Goal: Task Accomplishment & Management: Manage account settings

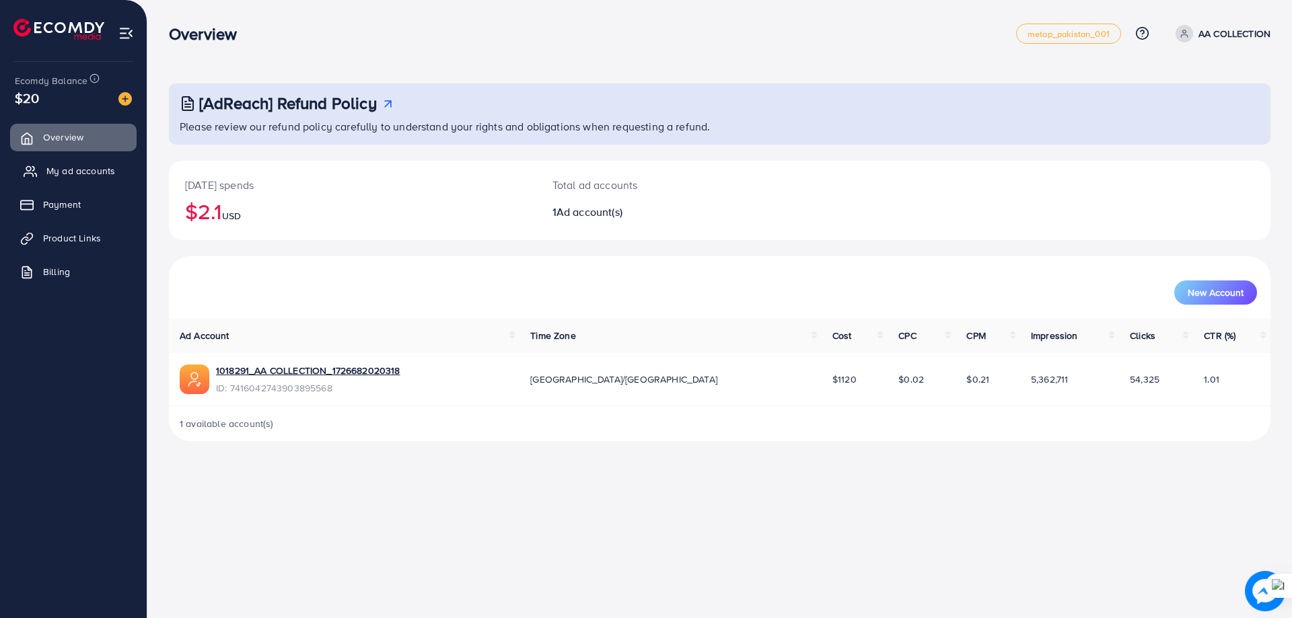
click at [100, 165] on span "My ad accounts" at bounding box center [80, 170] width 69 height 13
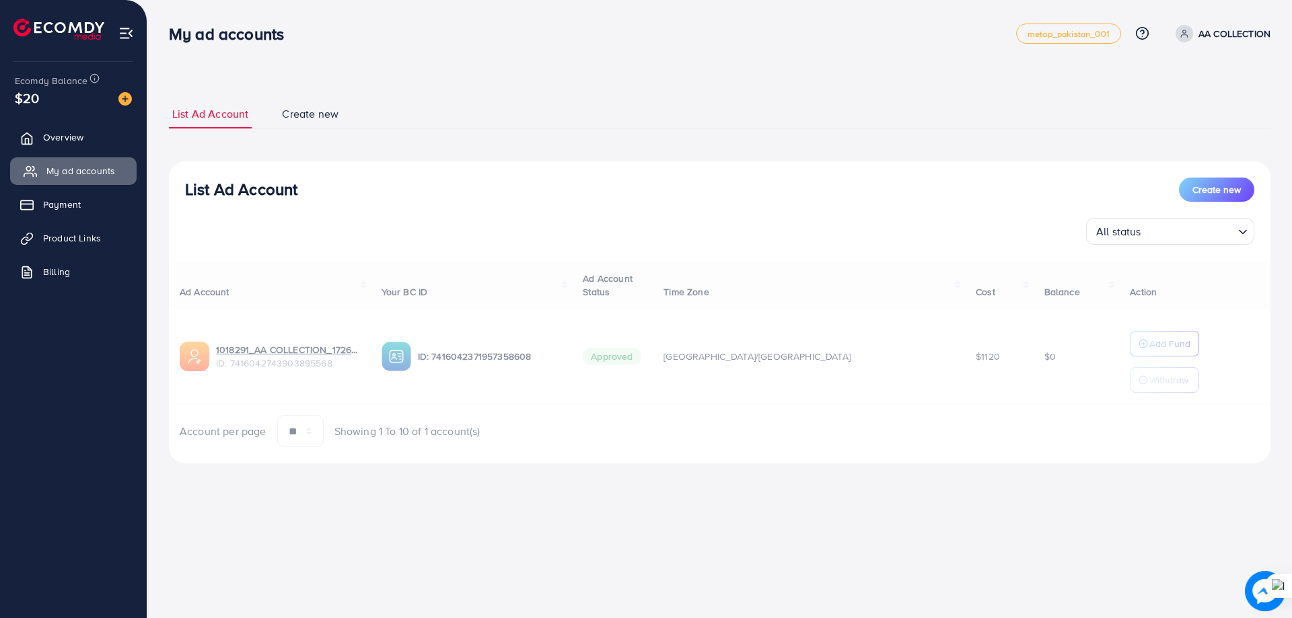
click at [81, 172] on span "My ad accounts" at bounding box center [80, 170] width 69 height 13
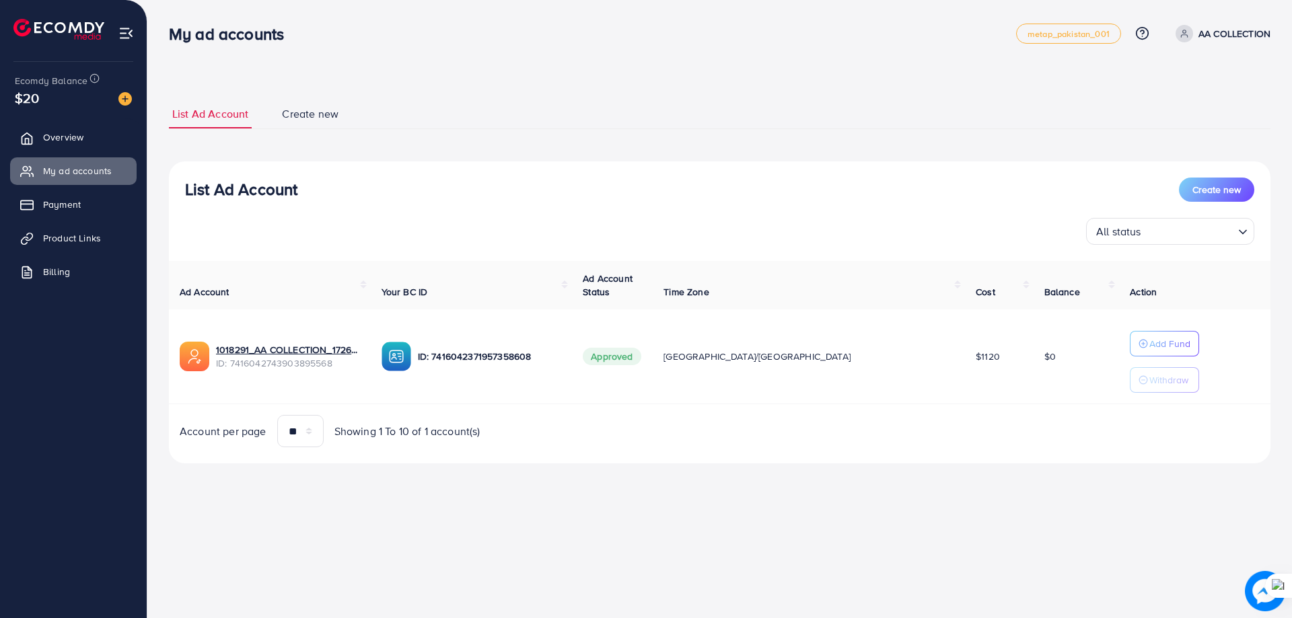
click at [1149, 383] on p "Withdraw" at bounding box center [1168, 380] width 39 height 16
click at [266, 351] on link "1018291_AA COLLECTION_1726682020318" at bounding box center [288, 349] width 144 height 13
